Goal: Communication & Community: Share content

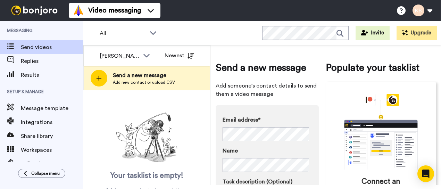
click at [301, 94] on span "Add someone's contact details to send them a video message" at bounding box center [267, 90] width 103 height 17
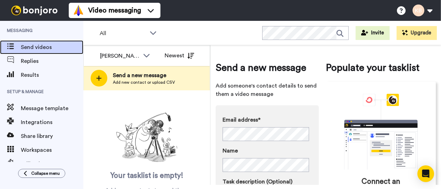
click at [42, 43] on span "Send videos" at bounding box center [52, 47] width 62 height 8
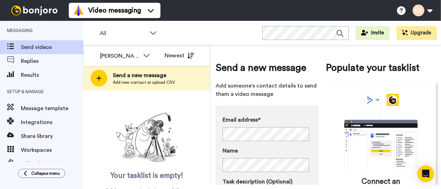
click at [32, 11] on img at bounding box center [34, 11] width 52 height 10
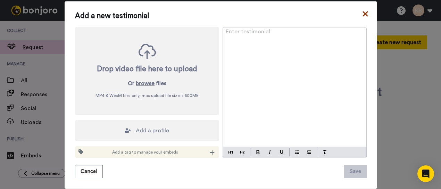
click at [363, 14] on icon at bounding box center [364, 13] width 5 height 5
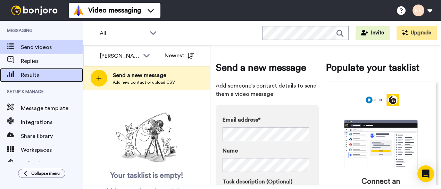
click at [31, 73] on span "Results" at bounding box center [52, 75] width 62 height 8
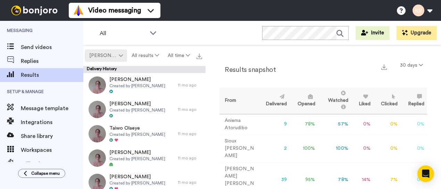
drag, startPoint x: 0, startPoint y: 0, endPoint x: 118, endPoint y: 57, distance: 131.2
click at [118, 57] on button "[PERSON_NAME]" at bounding box center [106, 55] width 42 height 12
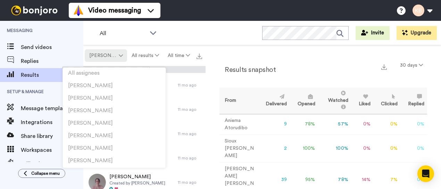
click at [119, 57] on icon at bounding box center [121, 55] width 4 height 5
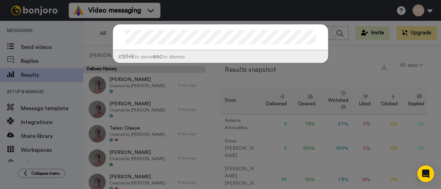
click at [81, 39] on div "ctrl +k to show esc to dismiss" at bounding box center [220, 94] width 441 height 189
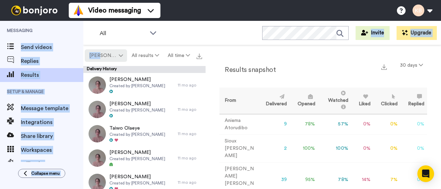
drag, startPoint x: 81, startPoint y: 39, endPoint x: 110, endPoint y: 50, distance: 31.3
click at [110, 50] on div "Messaging Send videos Replies Results Setup & Manage Message template Integrati…" at bounding box center [220, 105] width 441 height 168
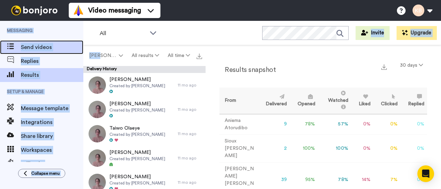
click at [45, 45] on span "Send videos" at bounding box center [52, 47] width 62 height 8
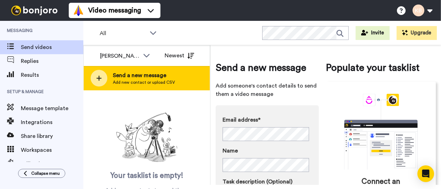
click at [97, 81] on icon at bounding box center [99, 78] width 6 height 6
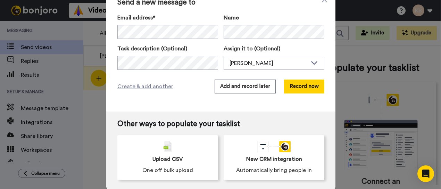
scroll to position [15, 0]
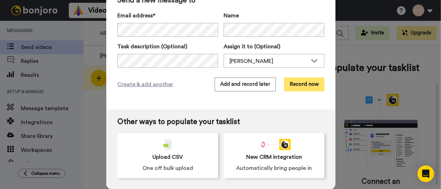
click at [310, 83] on button "Record now" at bounding box center [304, 84] width 40 height 14
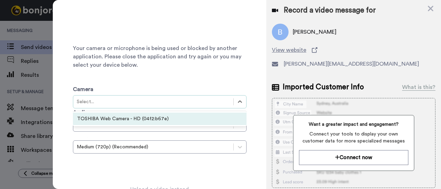
click at [185, 118] on div "TOSHIBA Web Camera - HD (04f2:b67e)" at bounding box center [160, 118] width 174 height 12
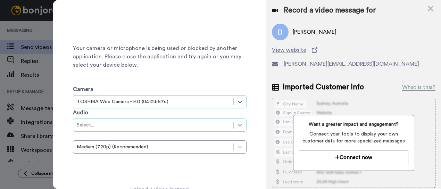
click at [239, 126] on icon at bounding box center [239, 124] width 7 height 7
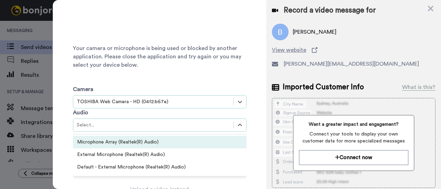
click at [190, 142] on div "Microphone Array (Realtek(R) Audio)" at bounding box center [160, 142] width 174 height 12
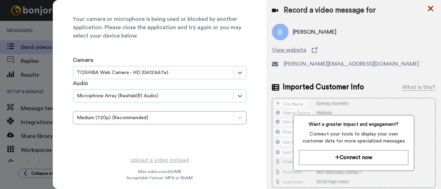
click at [430, 6] on icon at bounding box center [430, 8] width 7 height 9
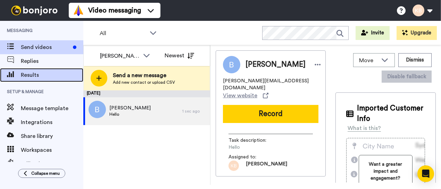
click at [36, 73] on span "Results" at bounding box center [52, 75] width 62 height 8
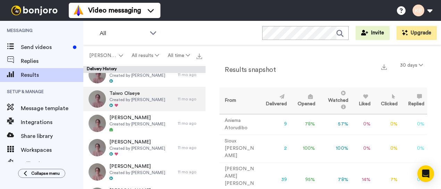
scroll to position [69, 0]
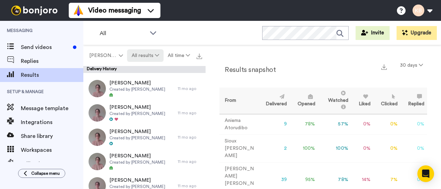
click at [157, 54] on icon at bounding box center [157, 55] width 4 height 5
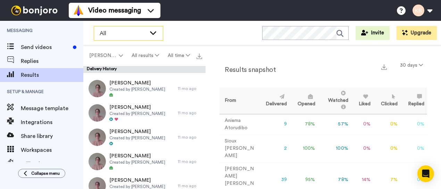
click at [126, 33] on span "All" at bounding box center [123, 33] width 47 height 8
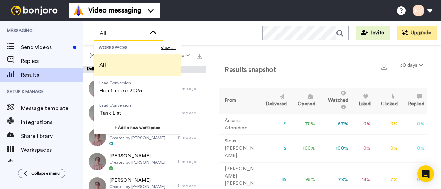
click at [194, 29] on div "All WORKSPACES View all All Lead Conversion Healthcare 2025 Lead Conversion Tas…" at bounding box center [261, 33] width 357 height 24
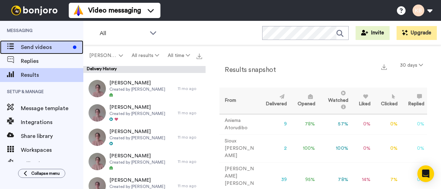
click at [40, 46] on span "Send videos" at bounding box center [45, 47] width 49 height 8
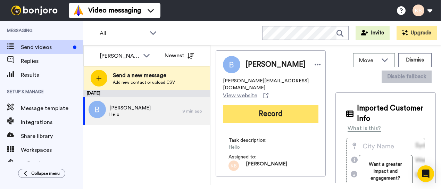
click at [285, 108] on button "Record" at bounding box center [270, 114] width 95 height 18
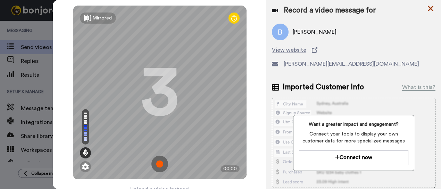
click at [430, 7] on icon at bounding box center [430, 8] width 7 height 9
